Goal: Transaction & Acquisition: Purchase product/service

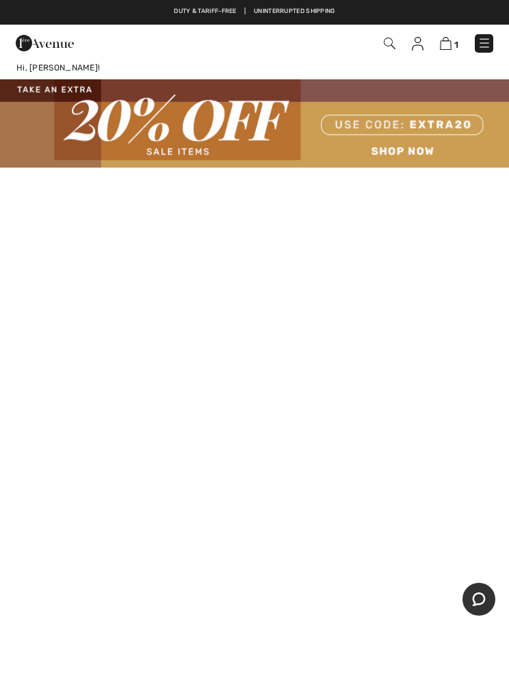
click at [447, 45] on img at bounding box center [446, 43] width 12 height 13
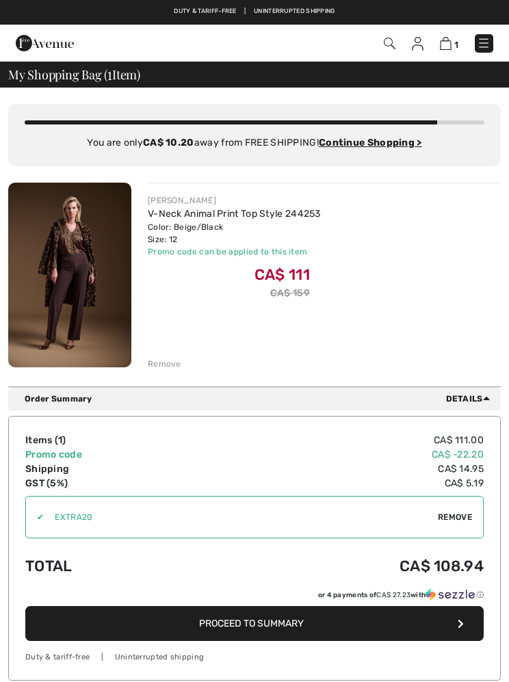
click at [448, 38] on img at bounding box center [446, 43] width 12 height 13
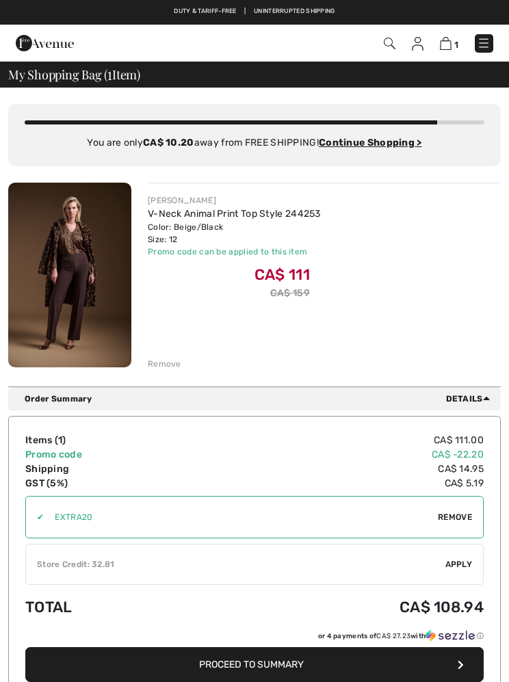
click at [440, 49] on img at bounding box center [446, 43] width 12 height 13
